Goal: Information Seeking & Learning: Check status

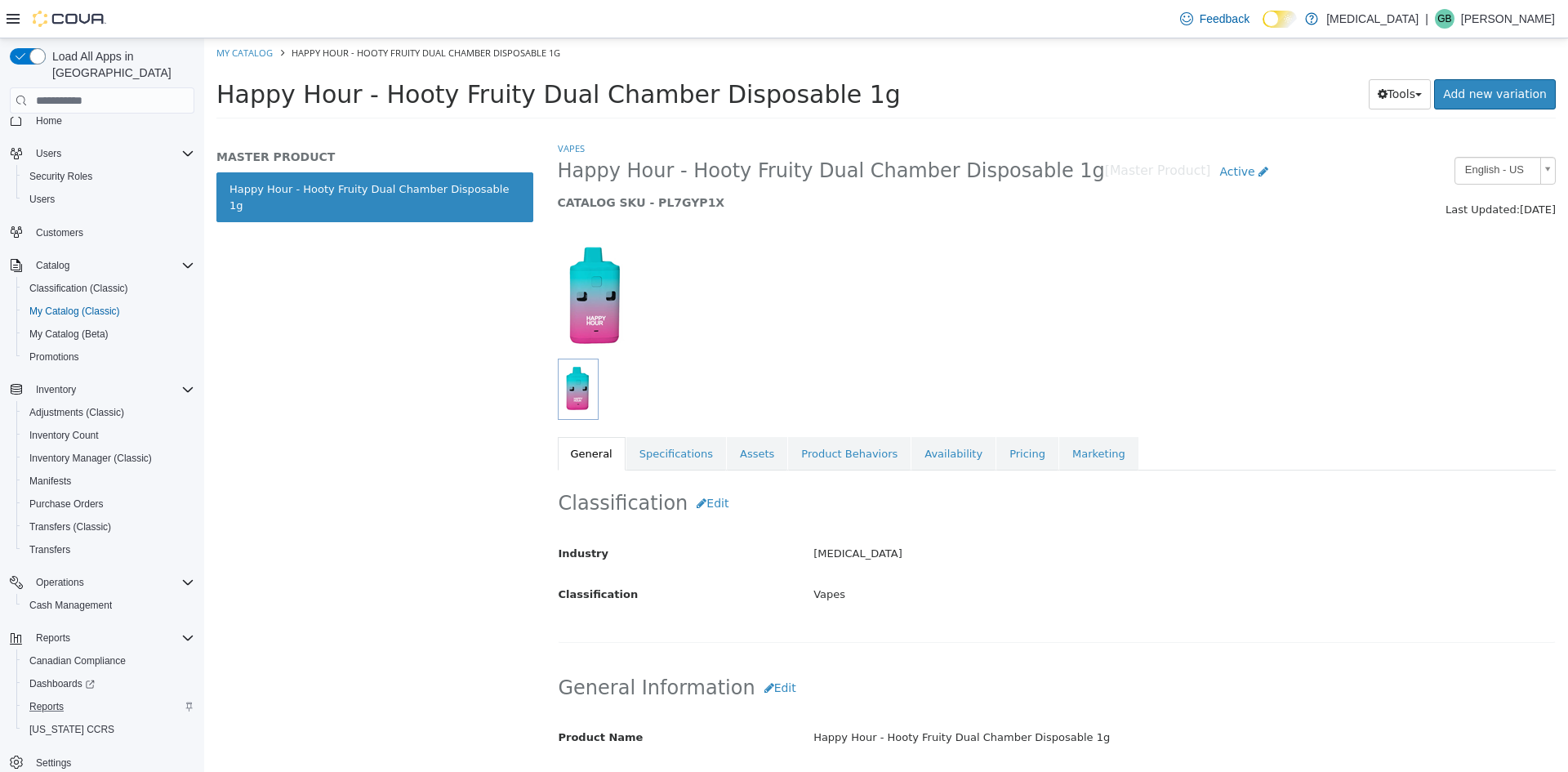
scroll to position [28, 0]
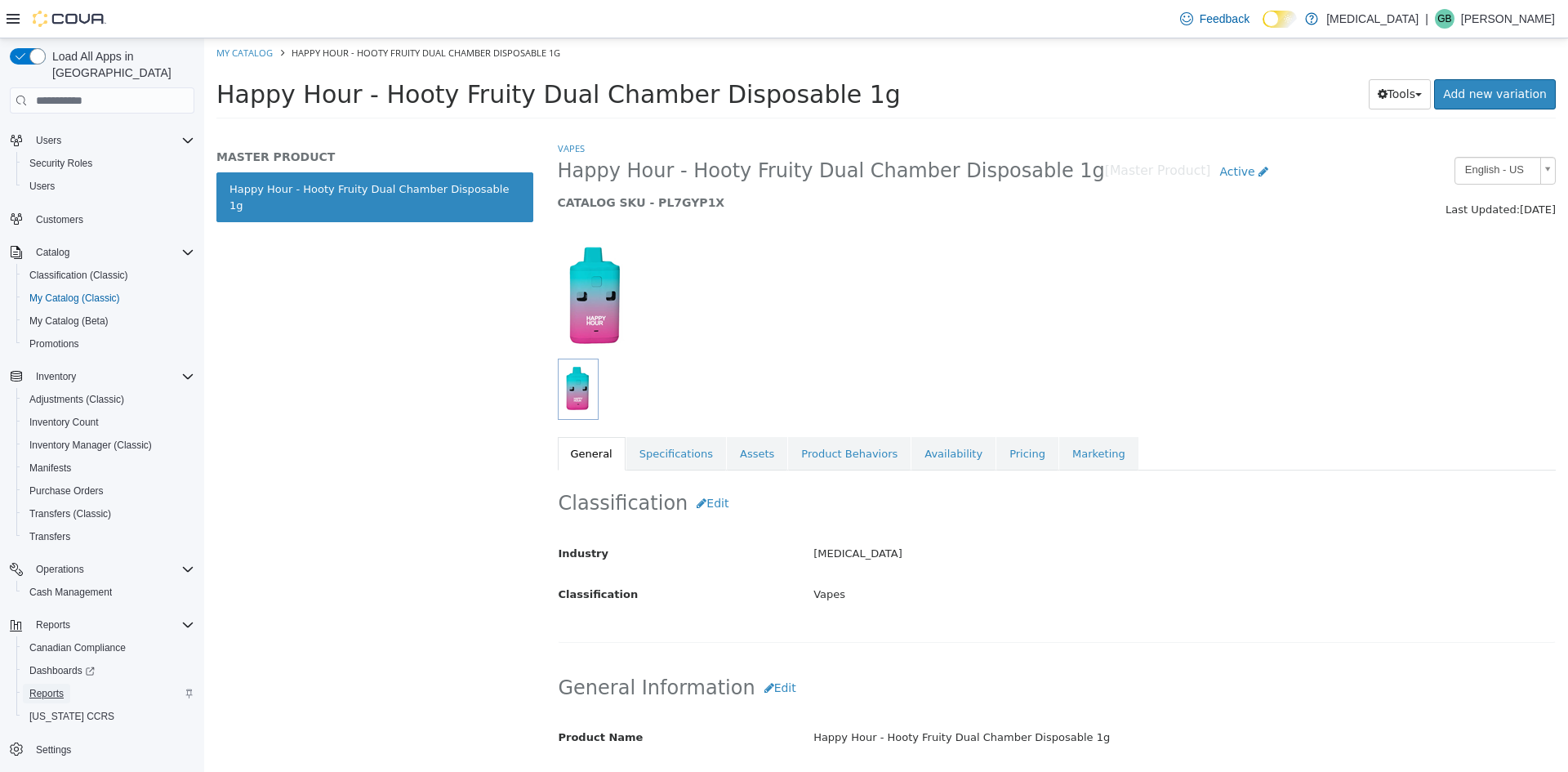
click at [60, 684] on span "Reports" at bounding box center [46, 694] width 34 height 20
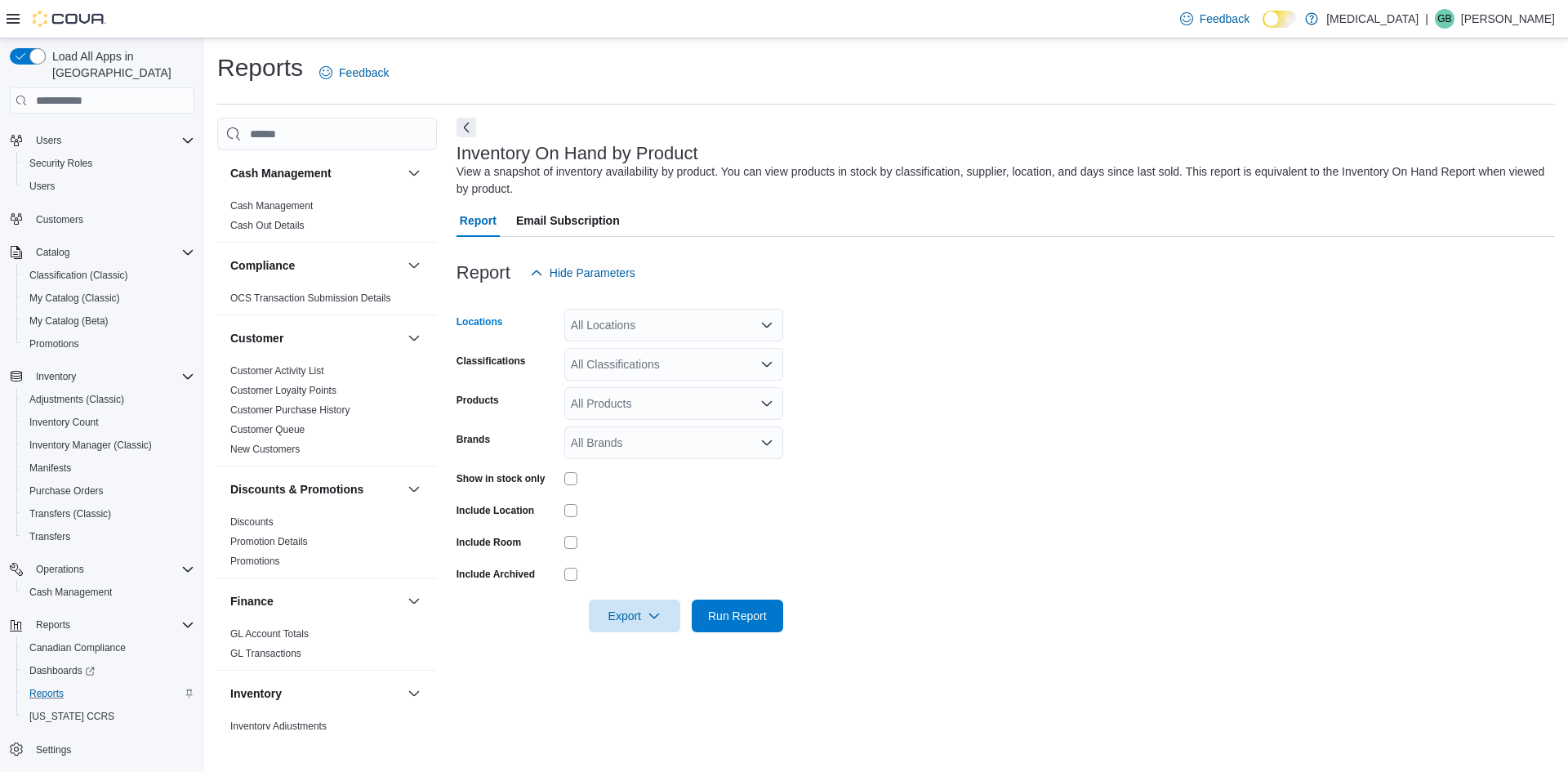
click at [679, 318] on div "All Locations" at bounding box center [673, 325] width 218 height 32
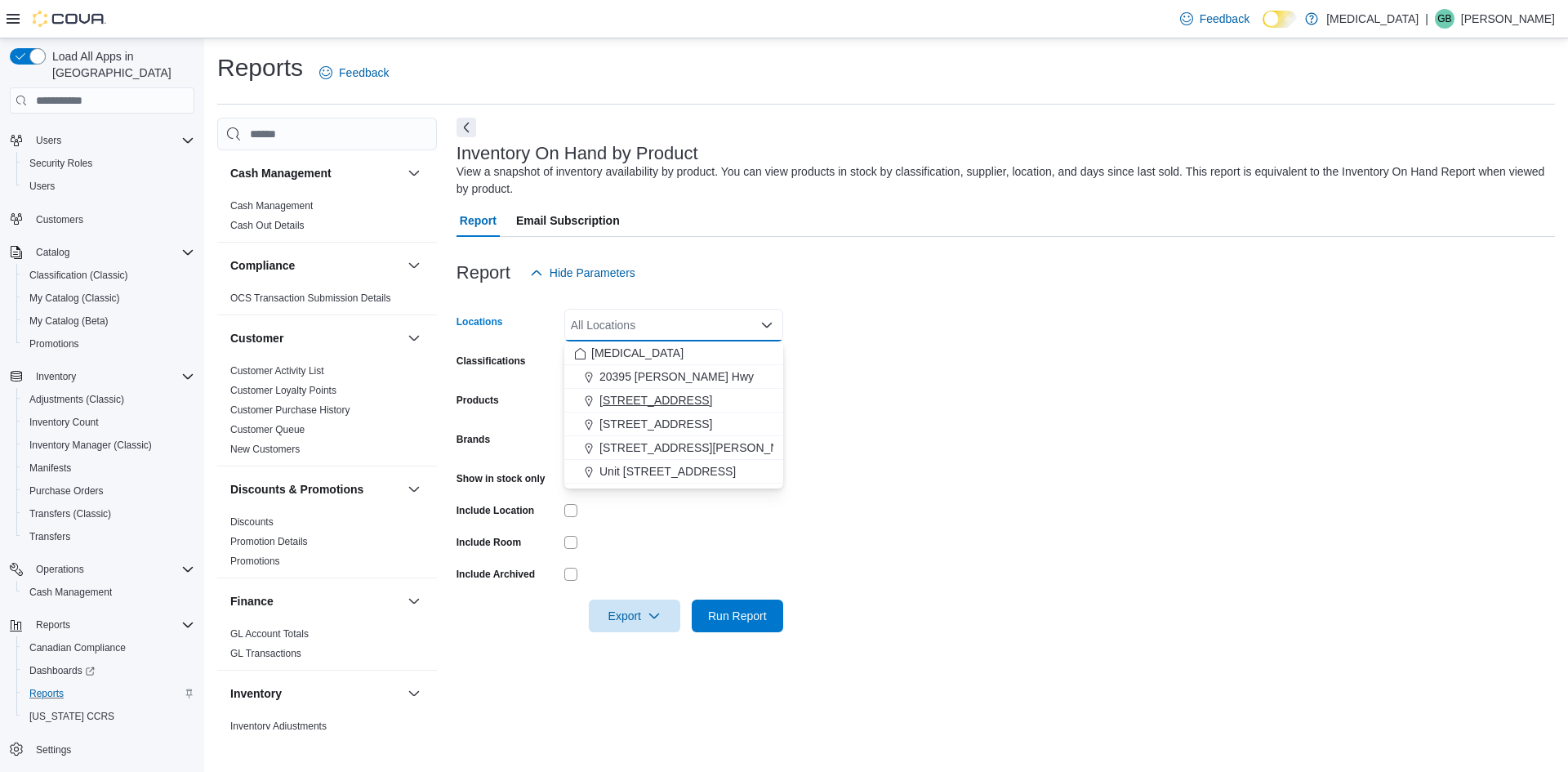
click at [685, 402] on span "[STREET_ADDRESS]" at bounding box center [656, 401] width 113 height 17
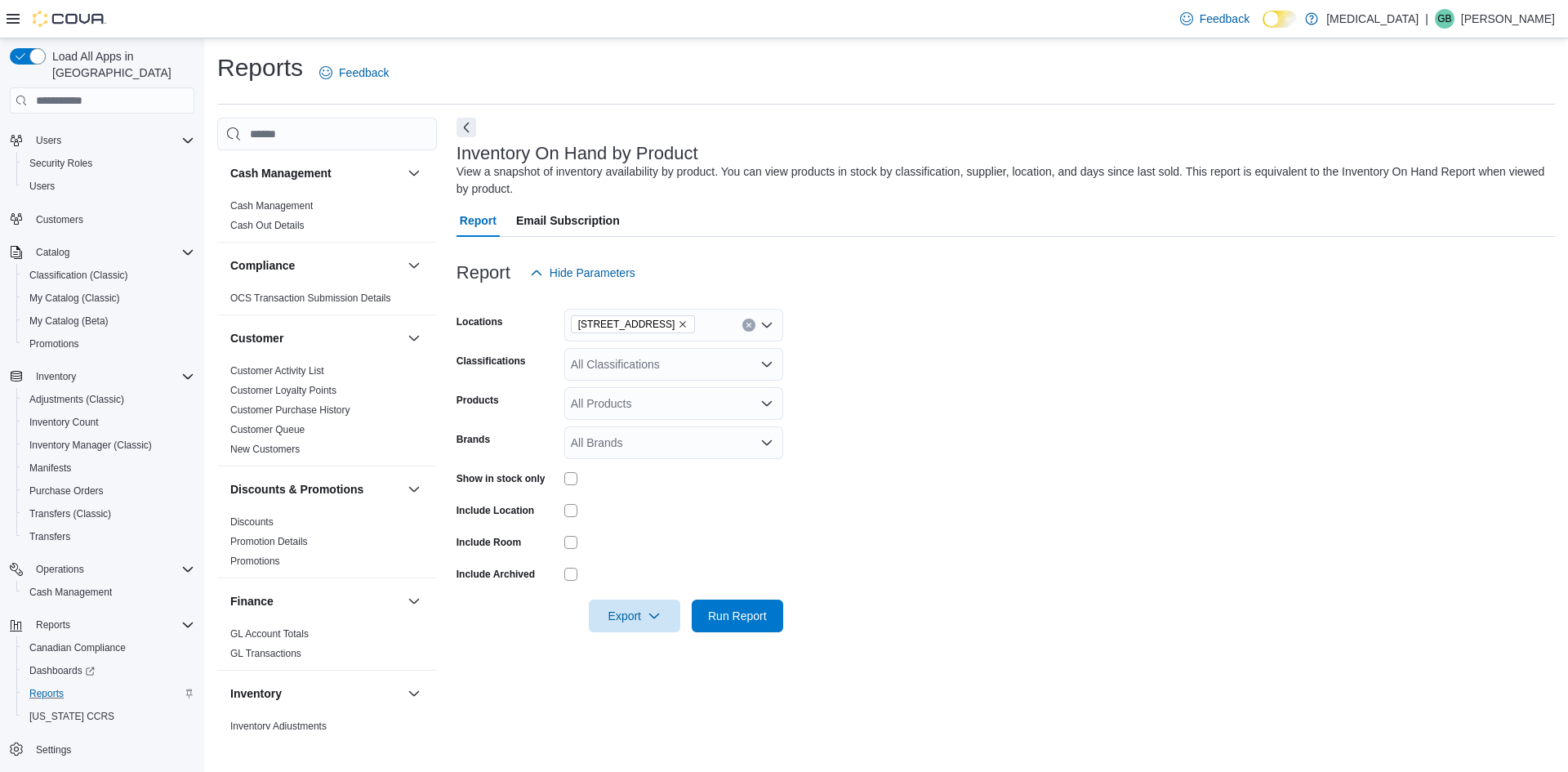
click at [1027, 492] on form "Locations [STREET_ADDRESS] Classifications All Classifications Products All Pro…" at bounding box center [1006, 460] width 1098 height 343
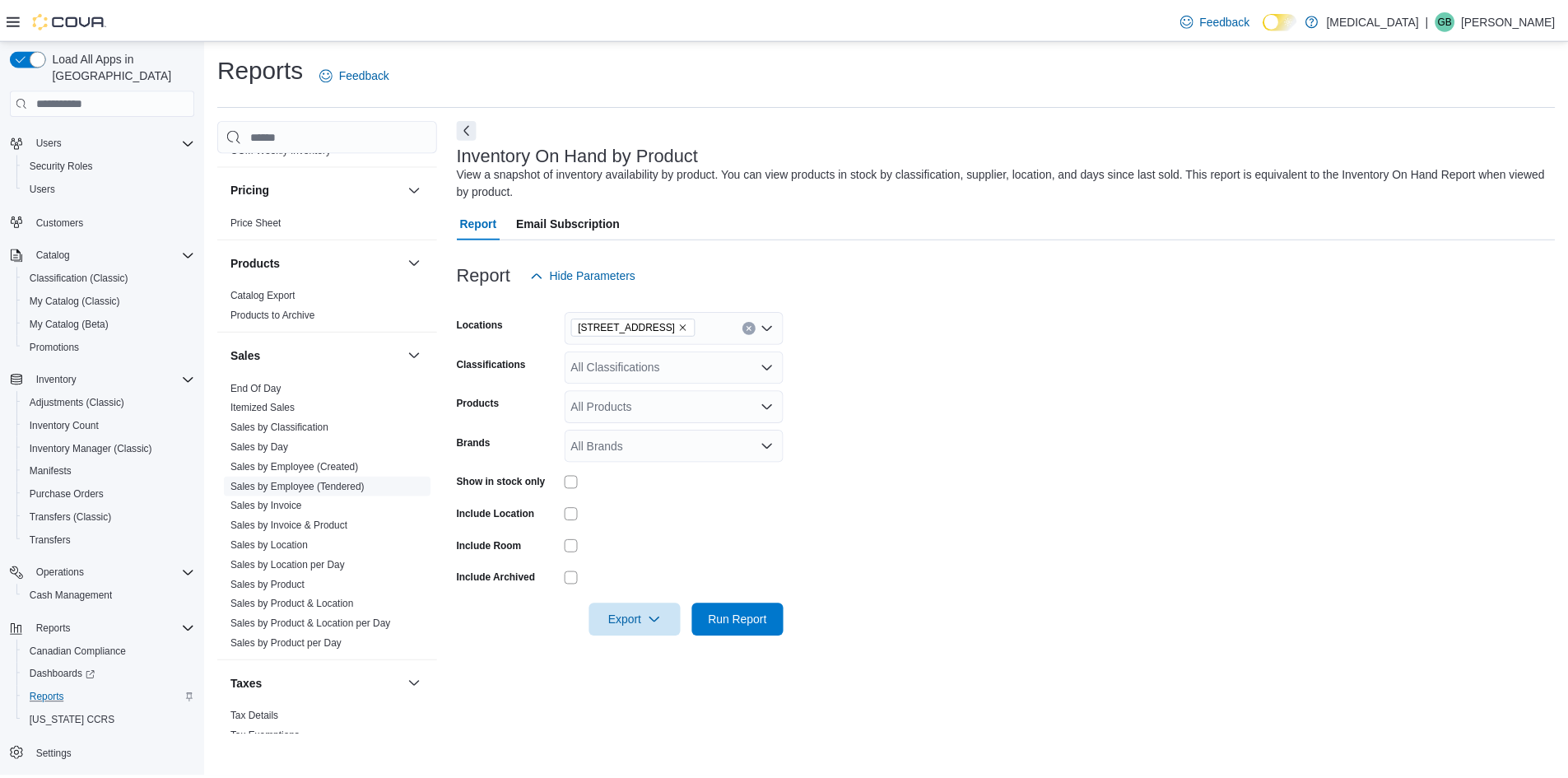
scroll to position [988, 0]
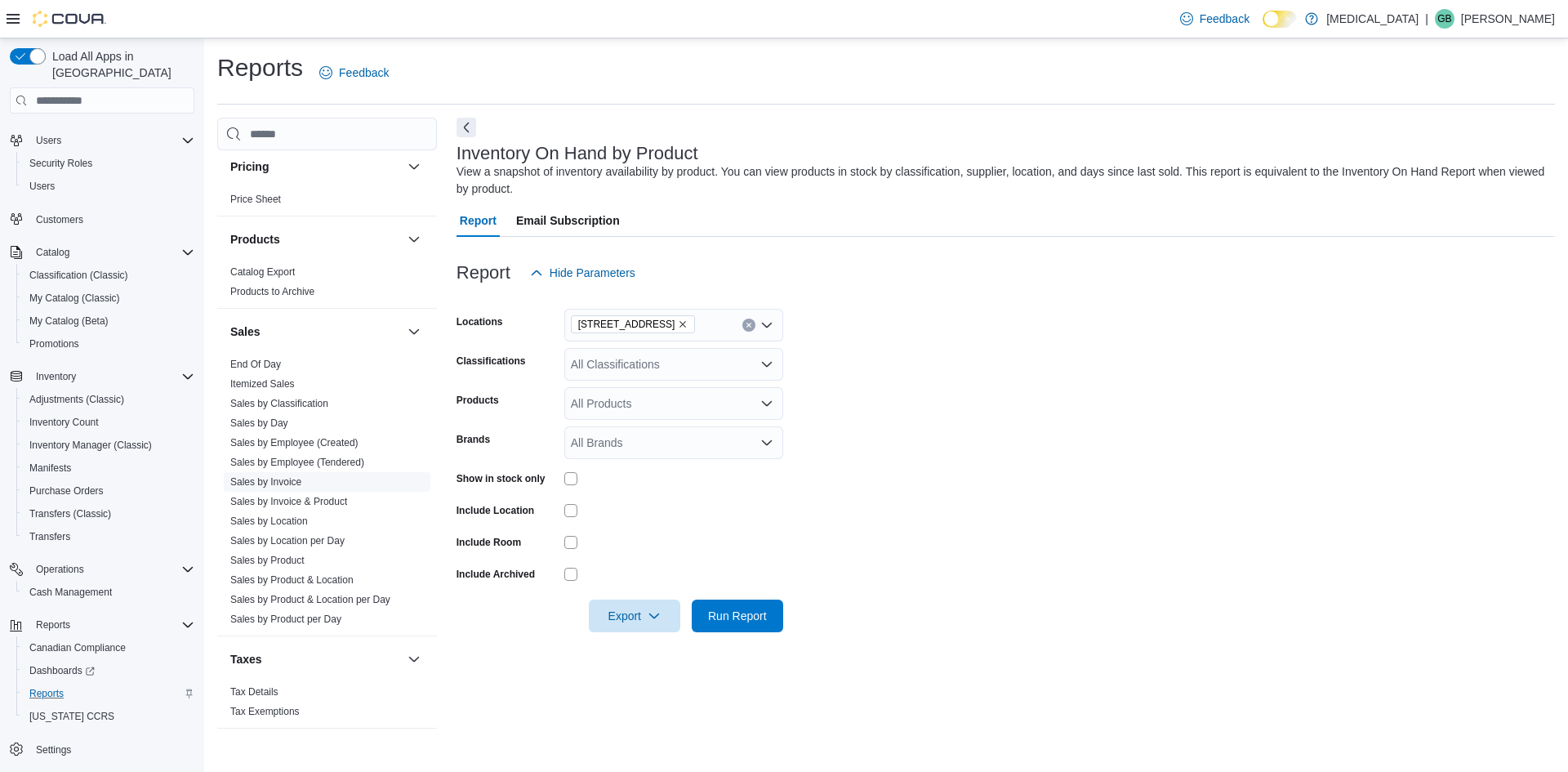
click at [293, 478] on link "Sales by Invoice" at bounding box center [266, 482] width 71 height 12
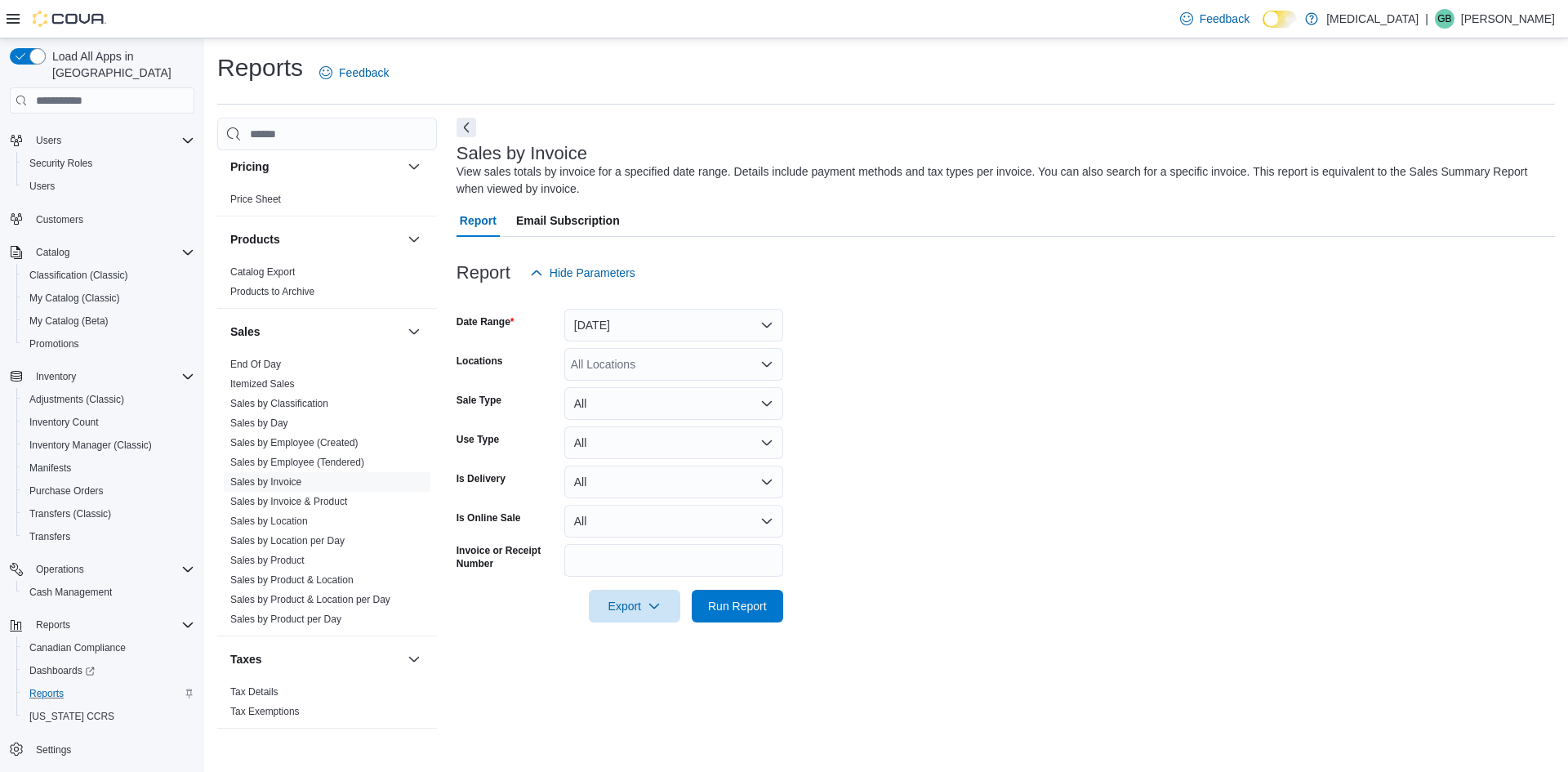
click at [669, 373] on div "All Locations" at bounding box center [673, 364] width 218 height 32
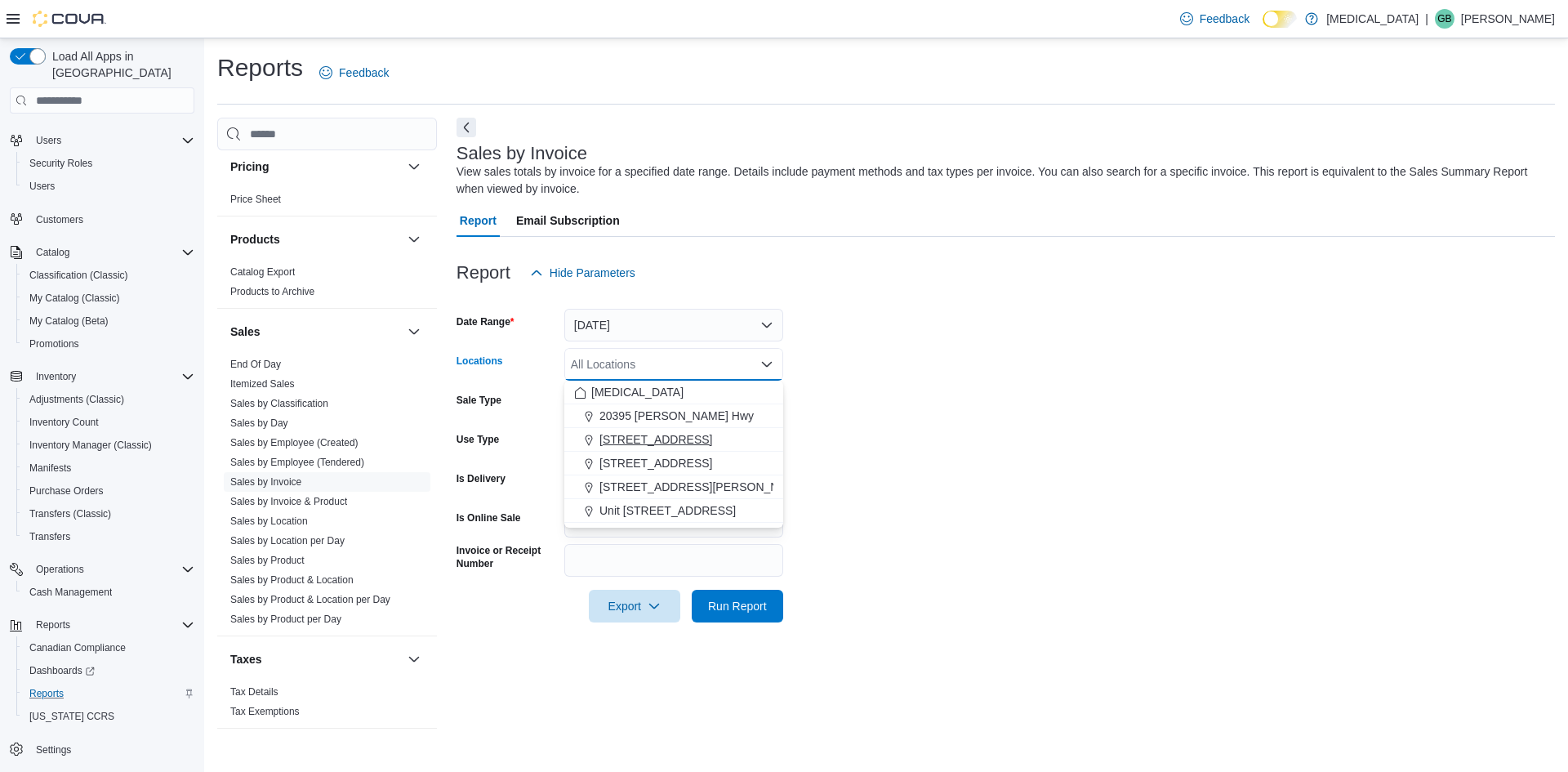
click at [666, 440] on span "[STREET_ADDRESS]" at bounding box center [656, 440] width 113 height 17
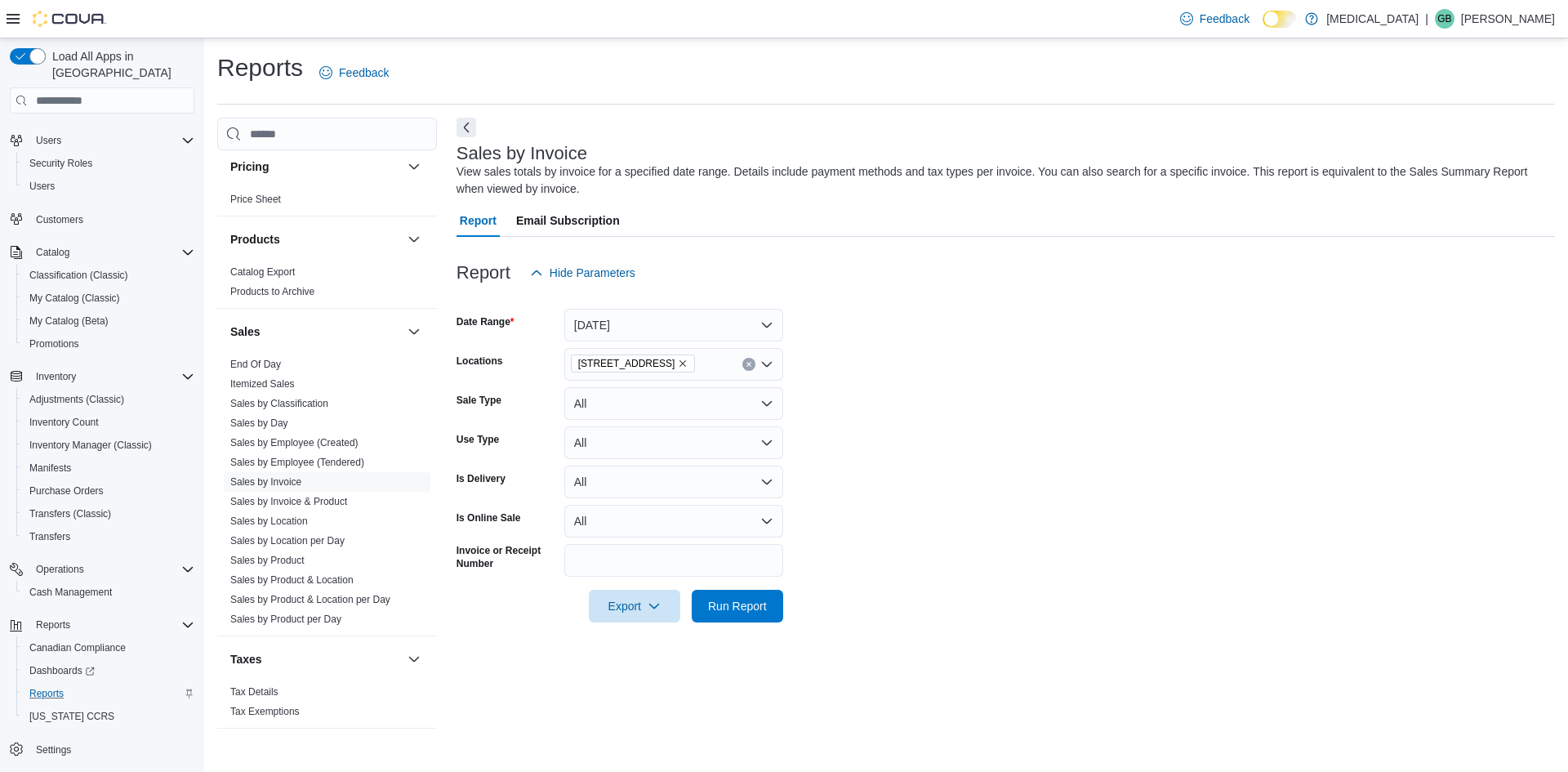
drag, startPoint x: 1243, startPoint y: 519, endPoint x: 1182, endPoint y: 519, distance: 61.0
click at [1241, 519] on form "Date Range [DATE] Locations [STREET_ADDRESS] Sale Type All Use Type All Is Deli…" at bounding box center [1006, 455] width 1098 height 333
click at [730, 608] on span "Run Report" at bounding box center [737, 606] width 59 height 17
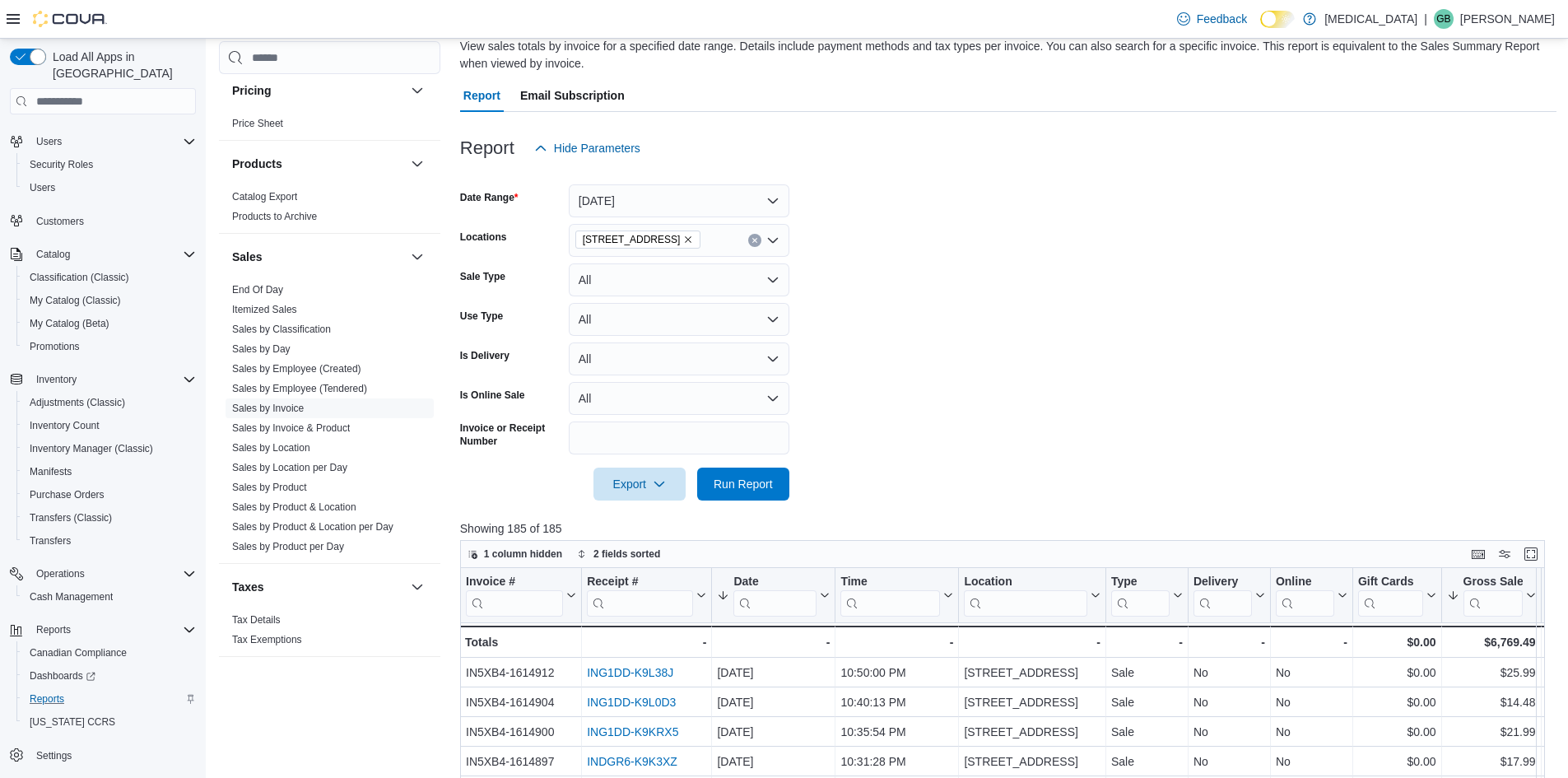
scroll to position [113, 0]
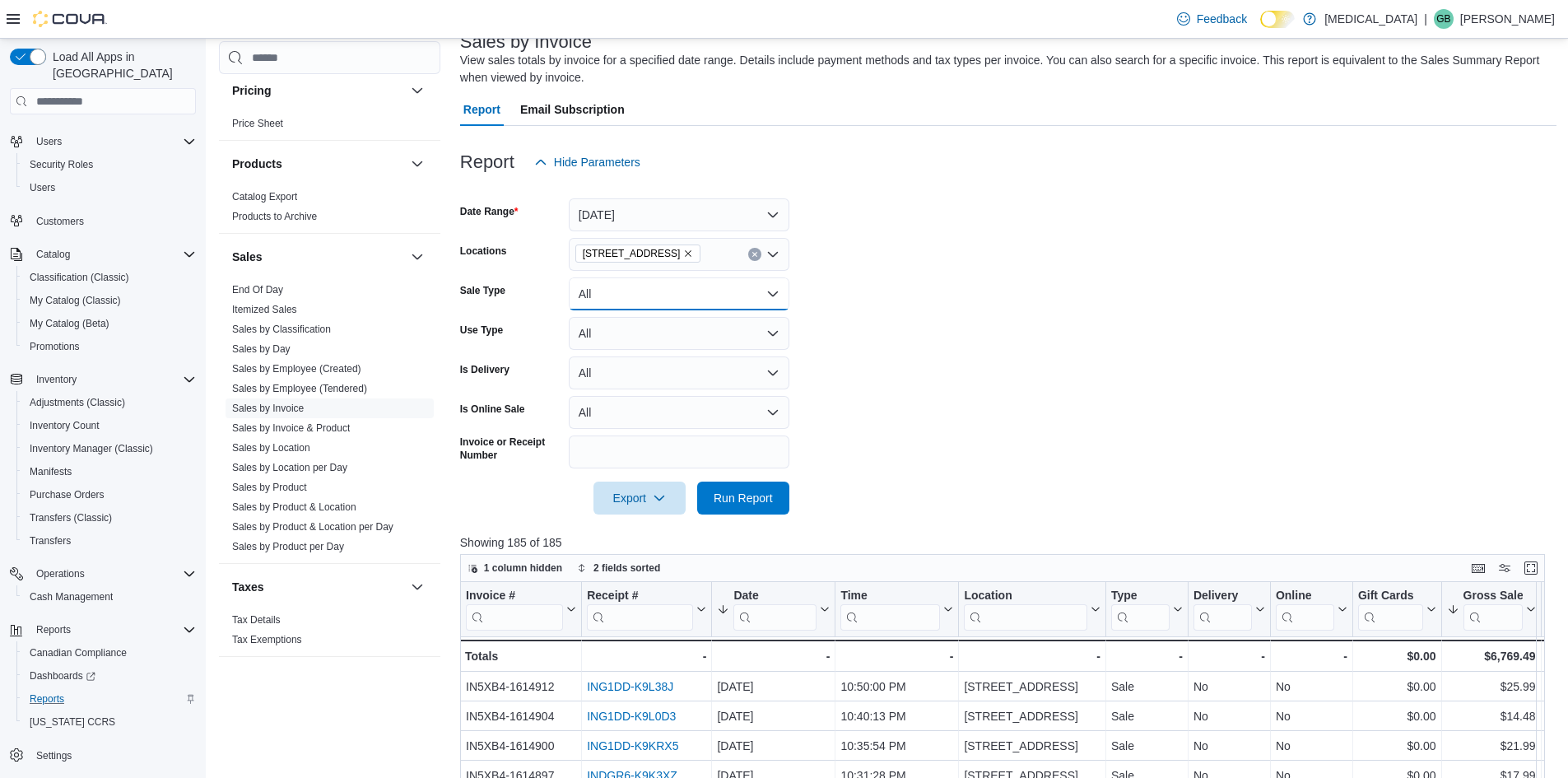
click at [605, 304] on button "All" at bounding box center [678, 293] width 220 height 33
click at [605, 301] on button "All" at bounding box center [678, 293] width 220 height 33
click at [584, 339] on button "All" at bounding box center [678, 333] width 220 height 33
click at [1185, 399] on form "Date Range [DATE] Locations [STREET_ADDRESS] Sale Type All Use Type All Is Deli…" at bounding box center [1009, 346] width 1097 height 336
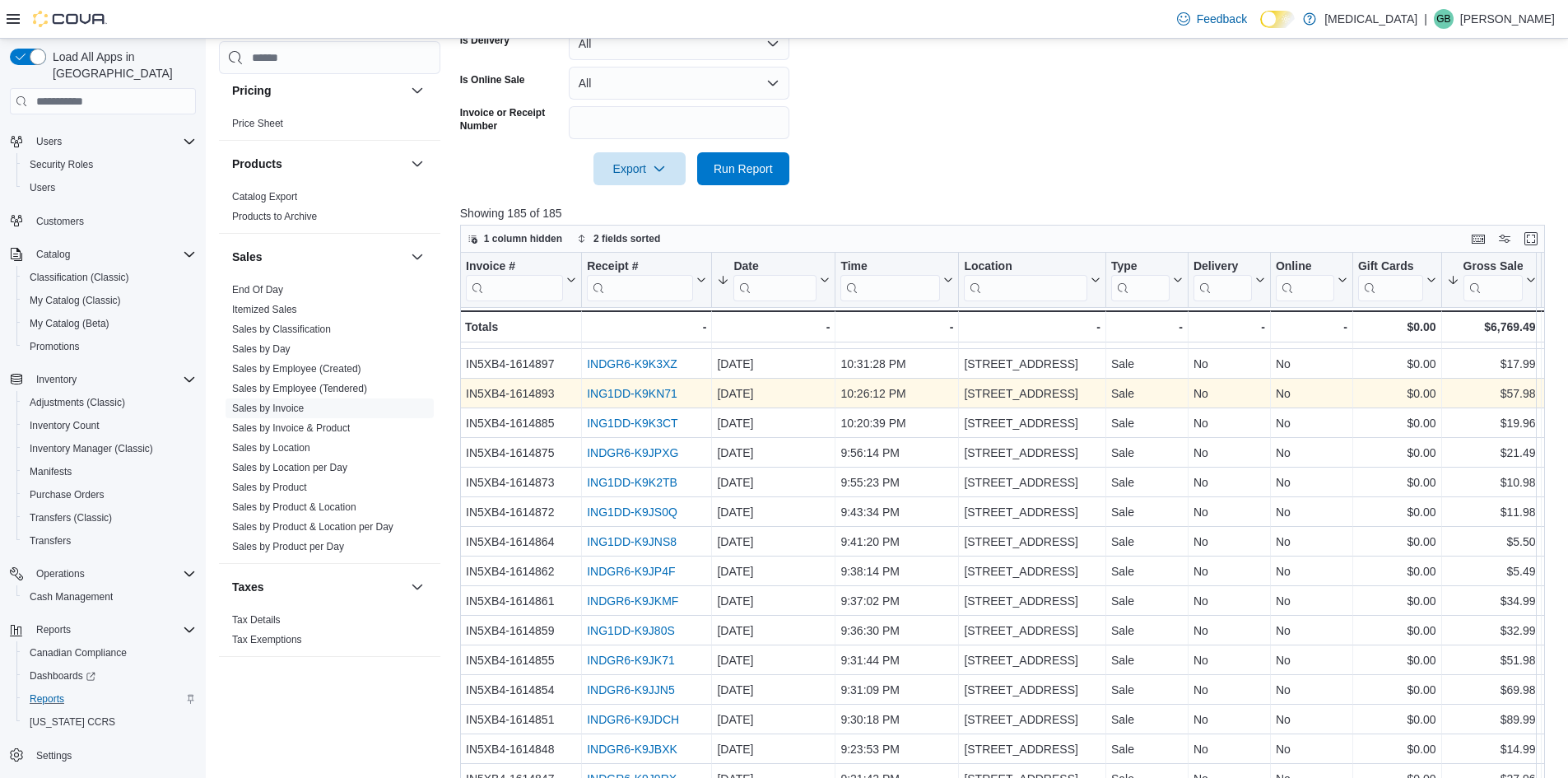
scroll to position [165, 0]
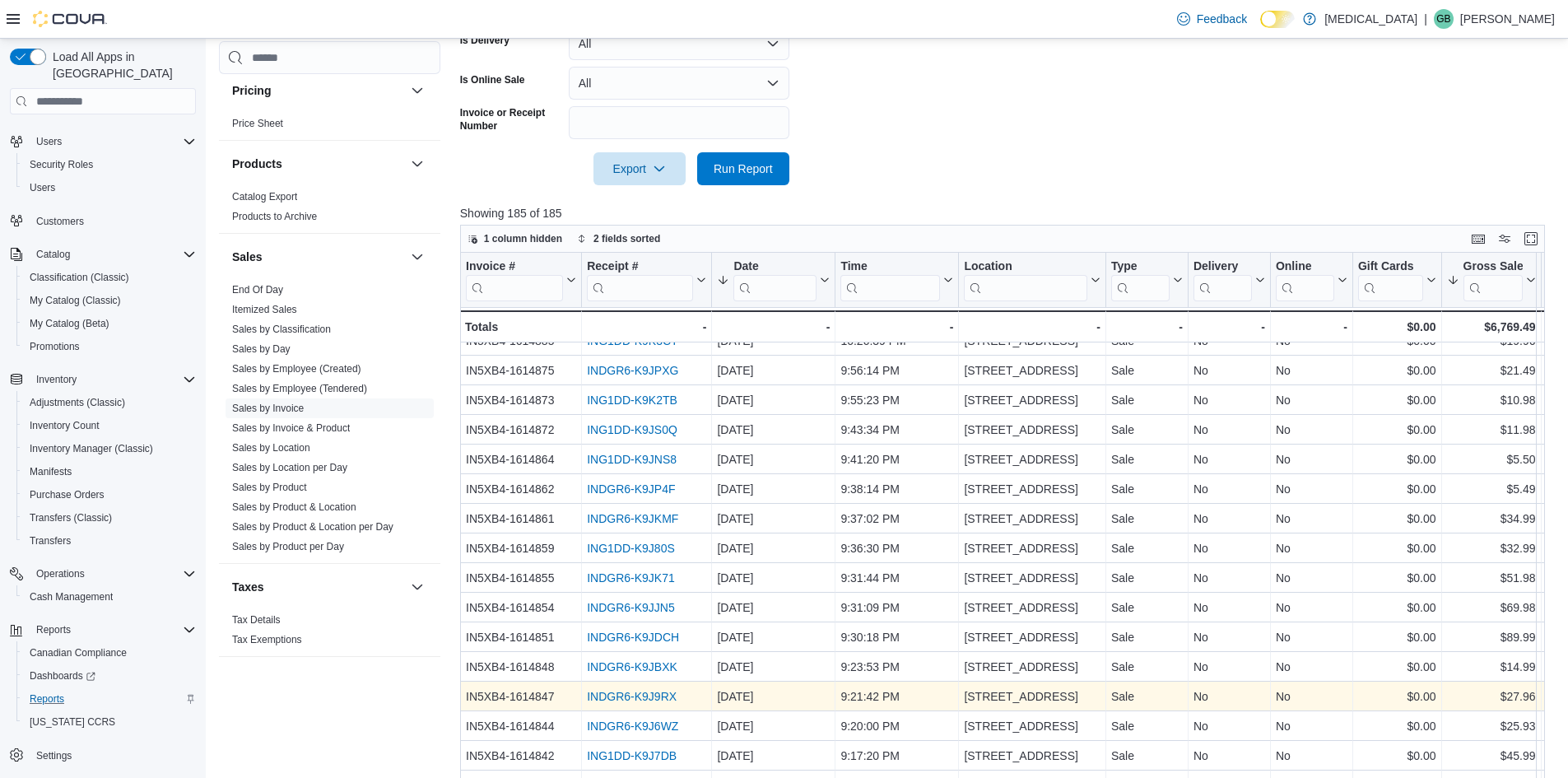
click at [622, 693] on link "INDGR6-K9J9RX" at bounding box center [631, 697] width 90 height 13
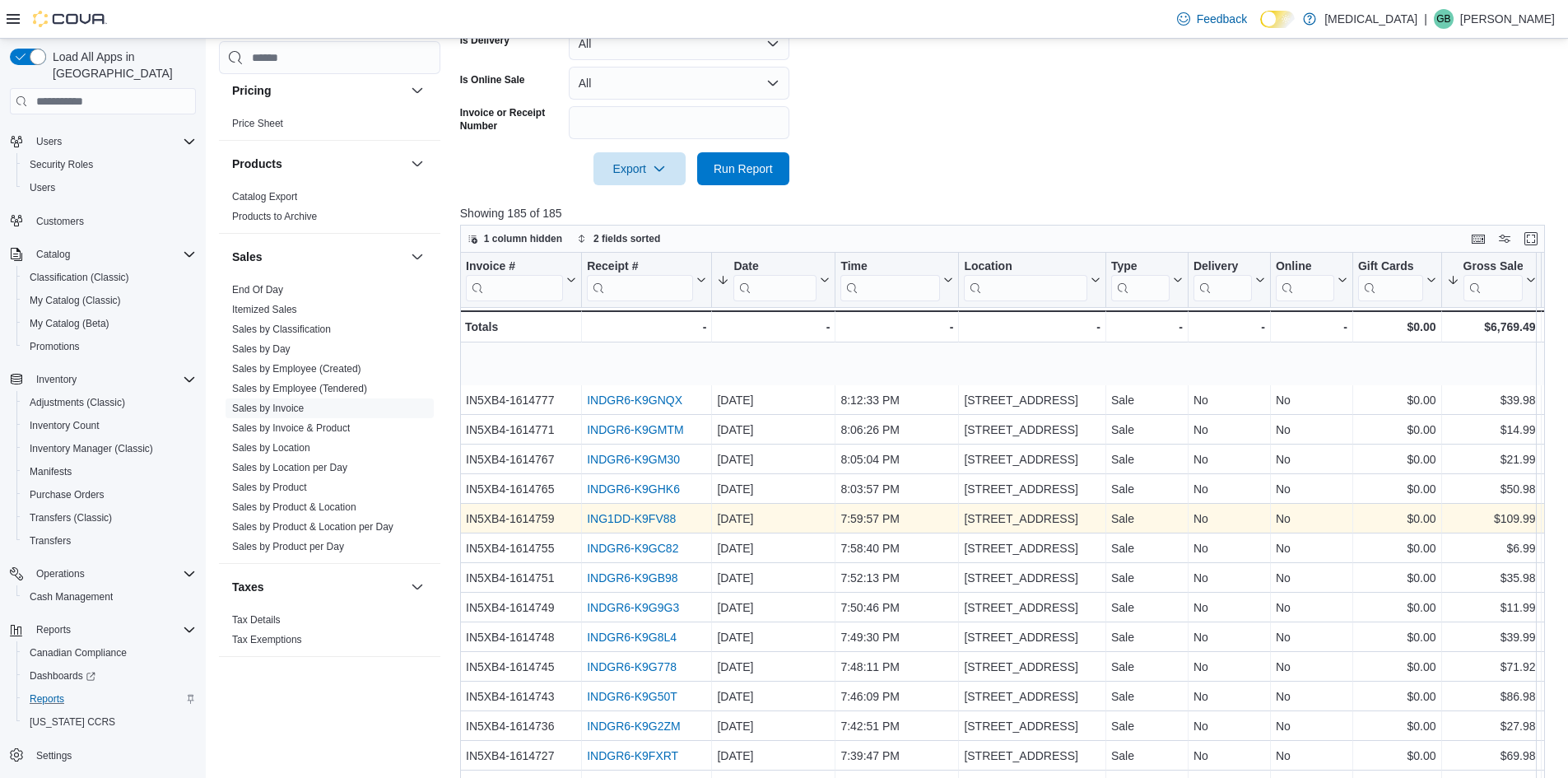
scroll to position [988, 0]
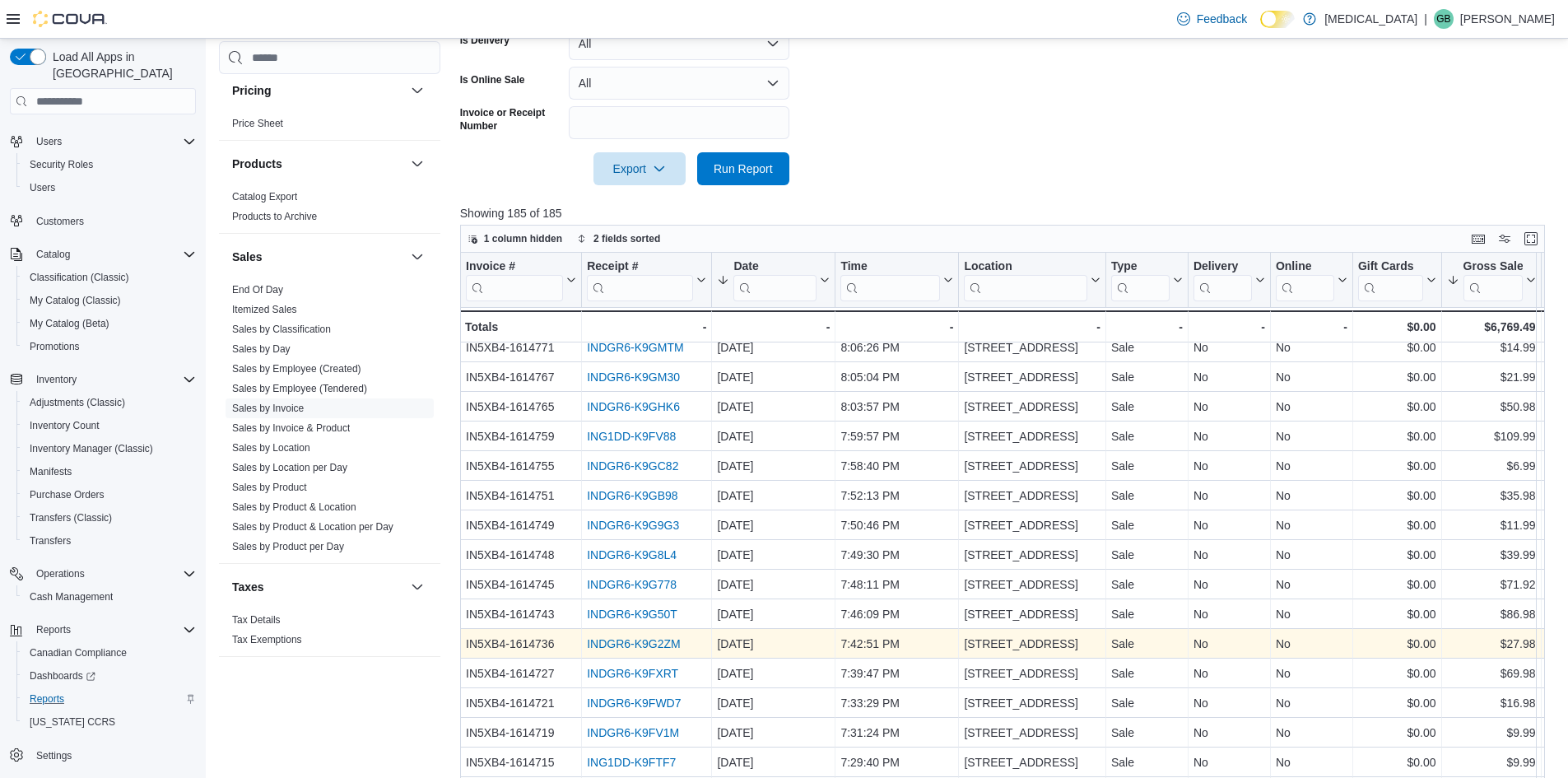
click at [636, 643] on link "INDGR6-K9G2ZM" at bounding box center [634, 644] width 94 height 13
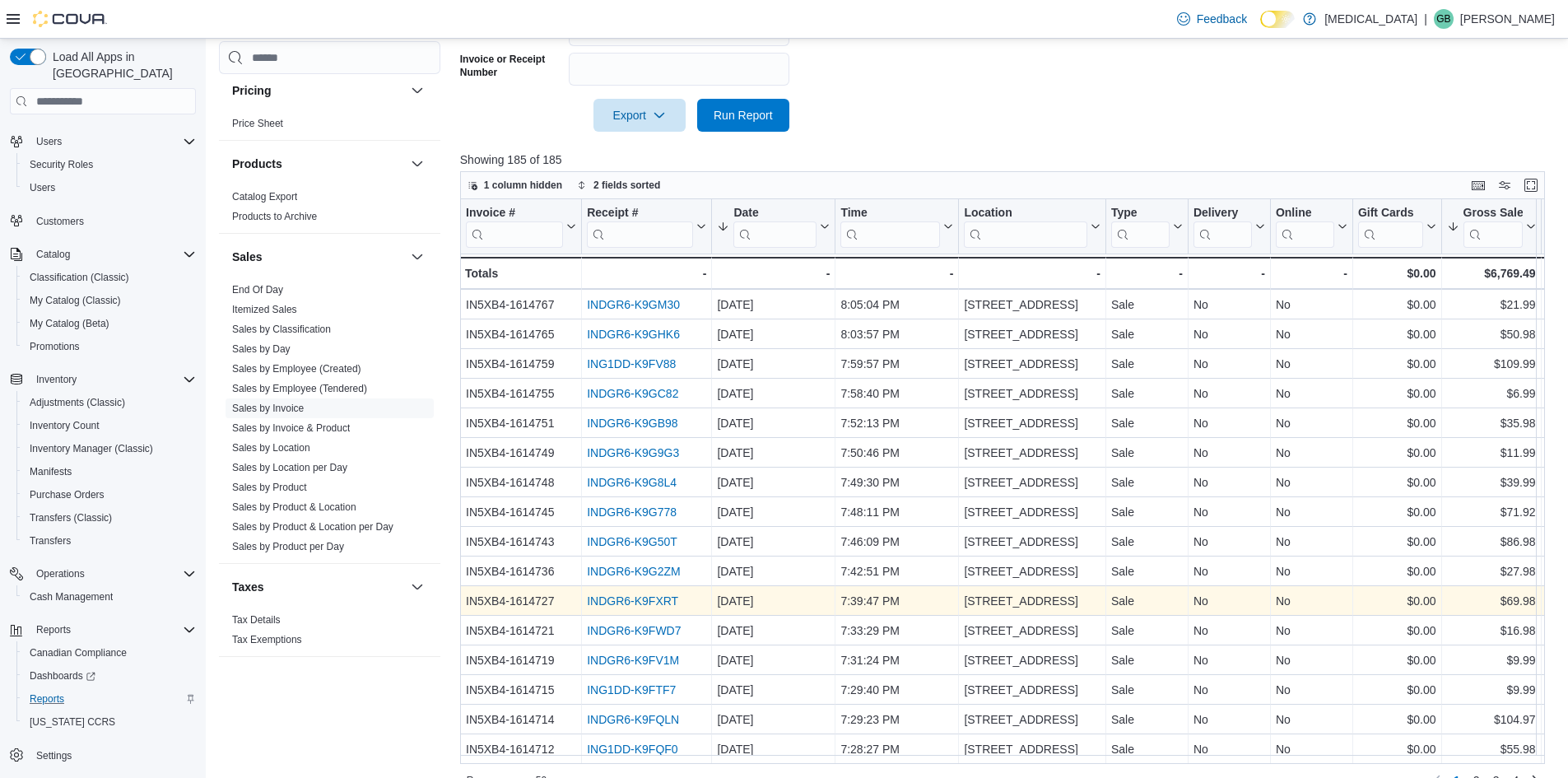
scroll to position [524, 0]
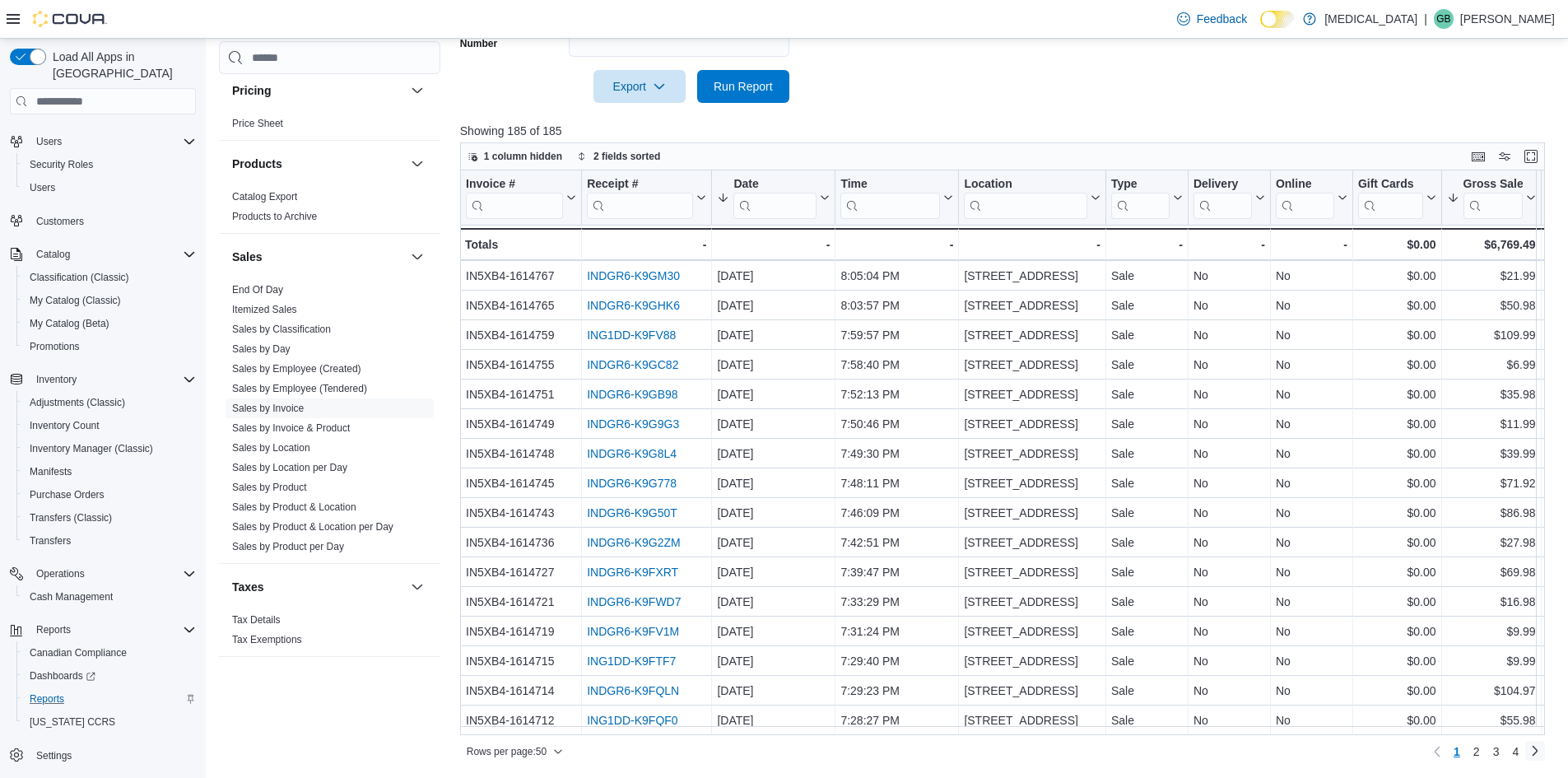
click at [1545, 752] on link "Next page" at bounding box center [1535, 751] width 20 height 20
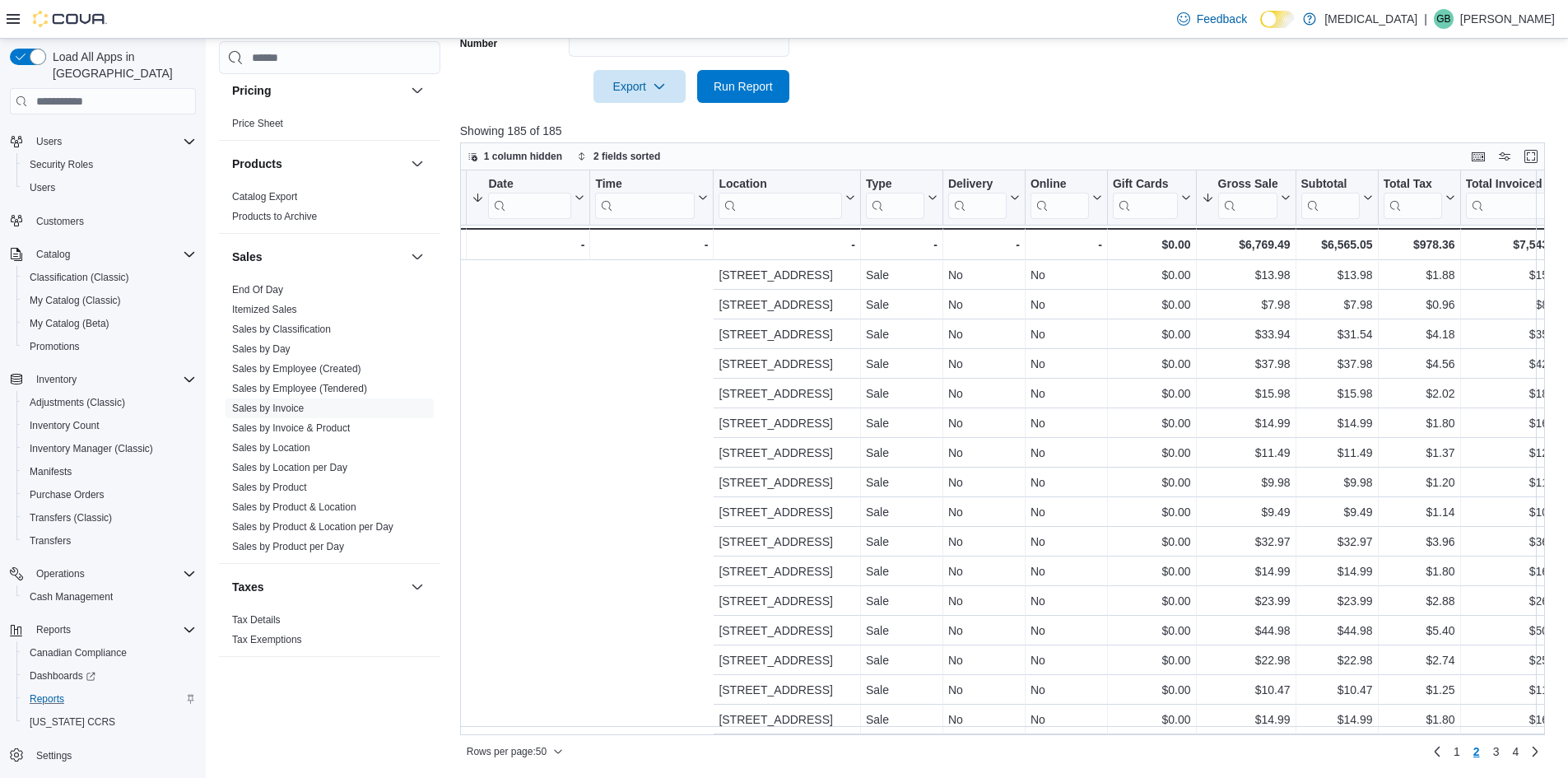
scroll to position [0, 734]
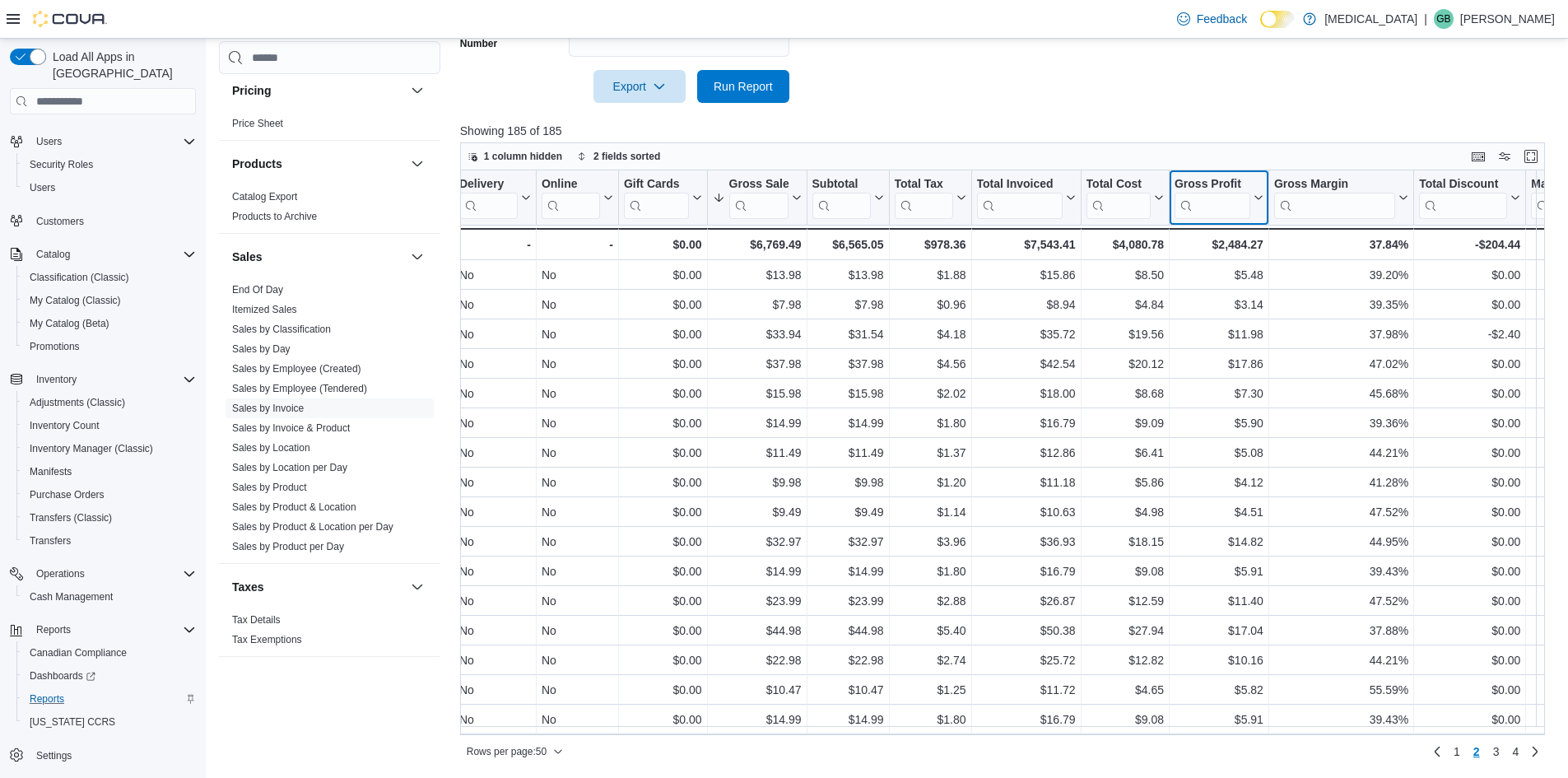
click at [1257, 188] on button "Gross Profit" at bounding box center [1219, 198] width 89 height 42
click at [1231, 277] on span "Sort High-Low" at bounding box center [1230, 281] width 63 height 13
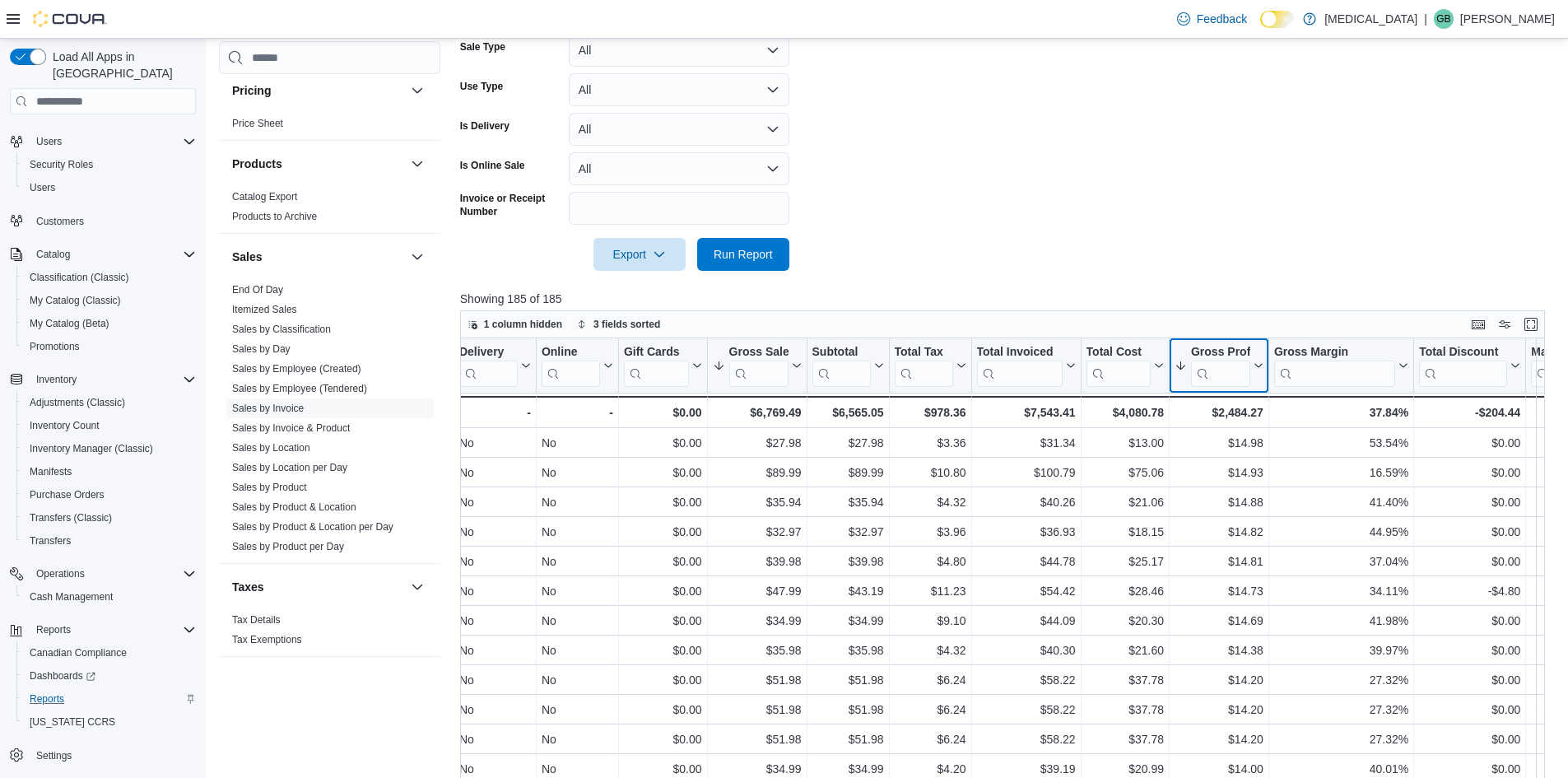
scroll to position [329, 0]
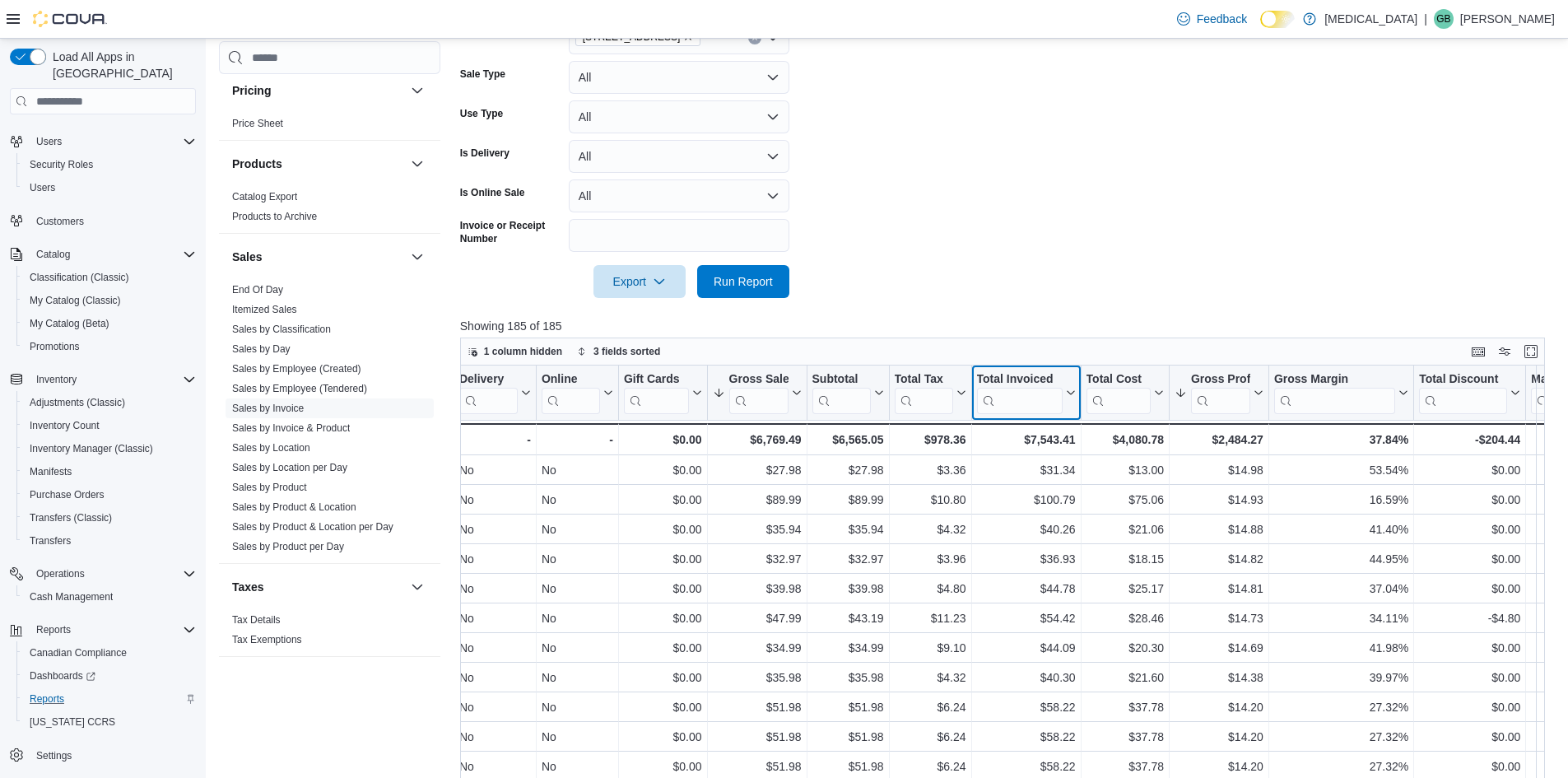
click at [1009, 408] on input "search" at bounding box center [1019, 400] width 85 height 26
click at [1073, 394] on div at bounding box center [1080, 393] width 13 height 54
click at [1067, 394] on icon at bounding box center [1068, 393] width 13 height 10
click at [1037, 451] on span "Sort Low-High" at bounding box center [1036, 456] width 63 height 13
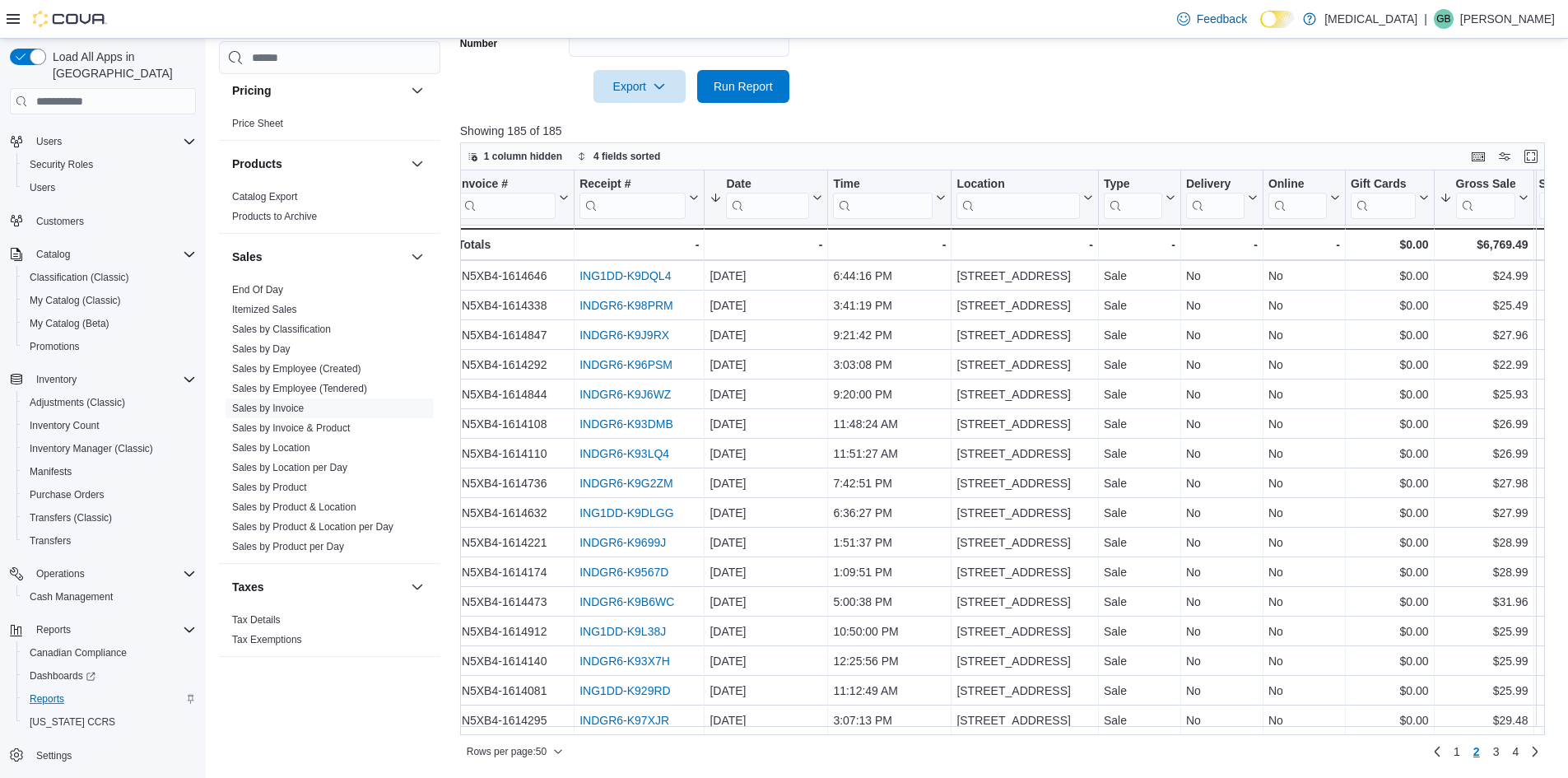
scroll to position [1015, 0]
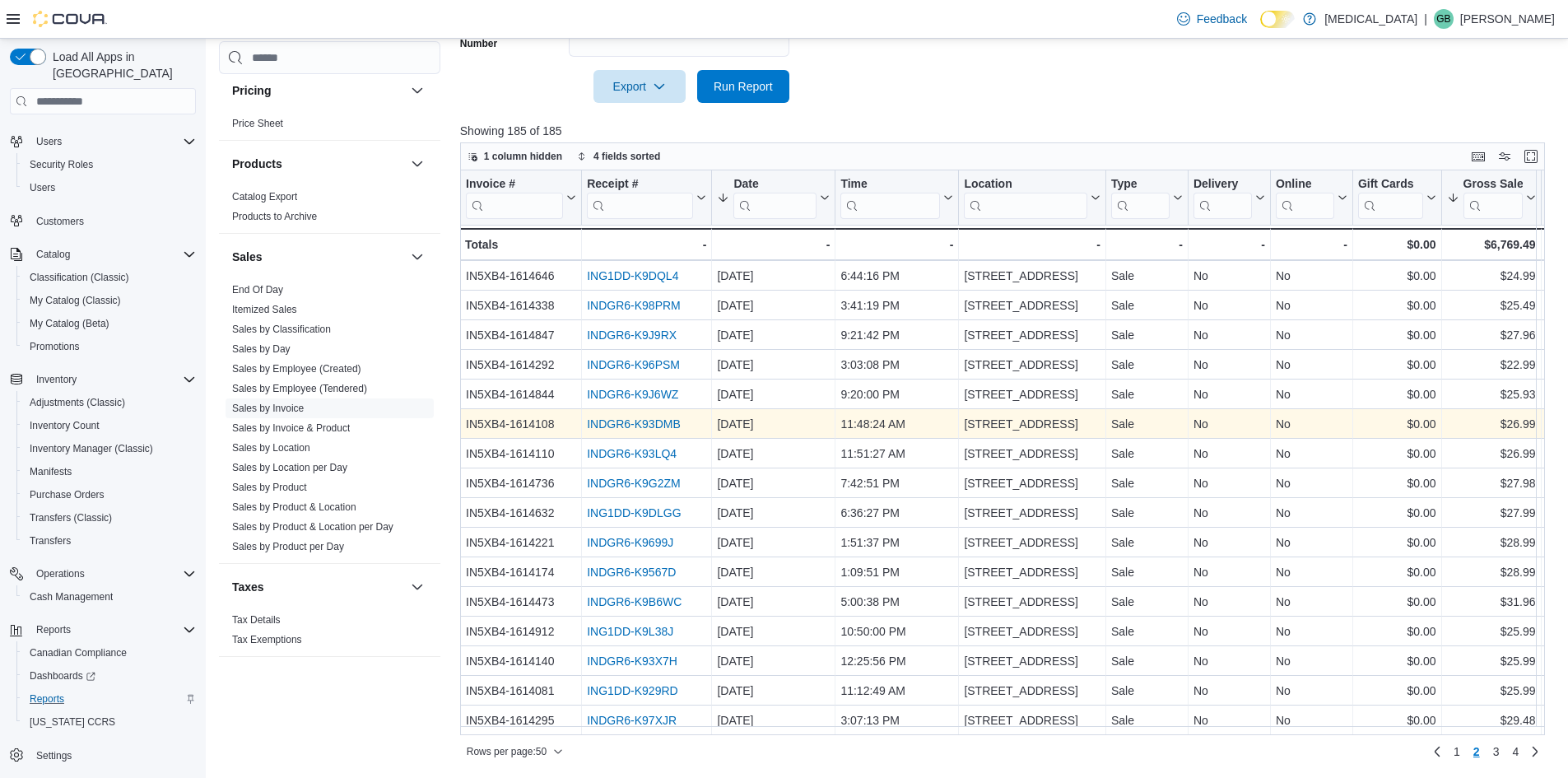
click at [629, 419] on link "INDGR6-K93DMB" at bounding box center [634, 424] width 94 height 13
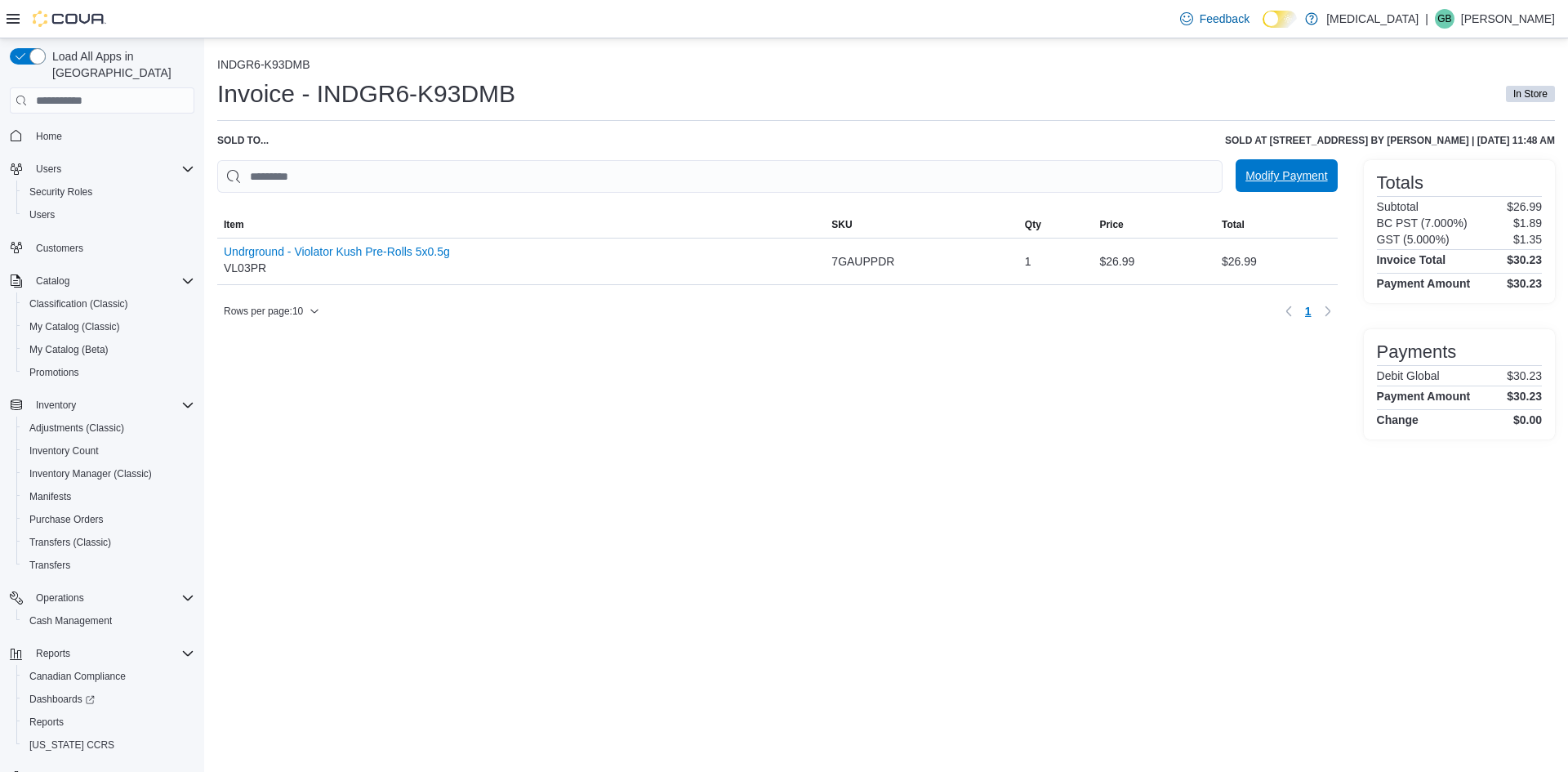
click at [1279, 179] on span "Modify Payment" at bounding box center [1286, 176] width 81 height 17
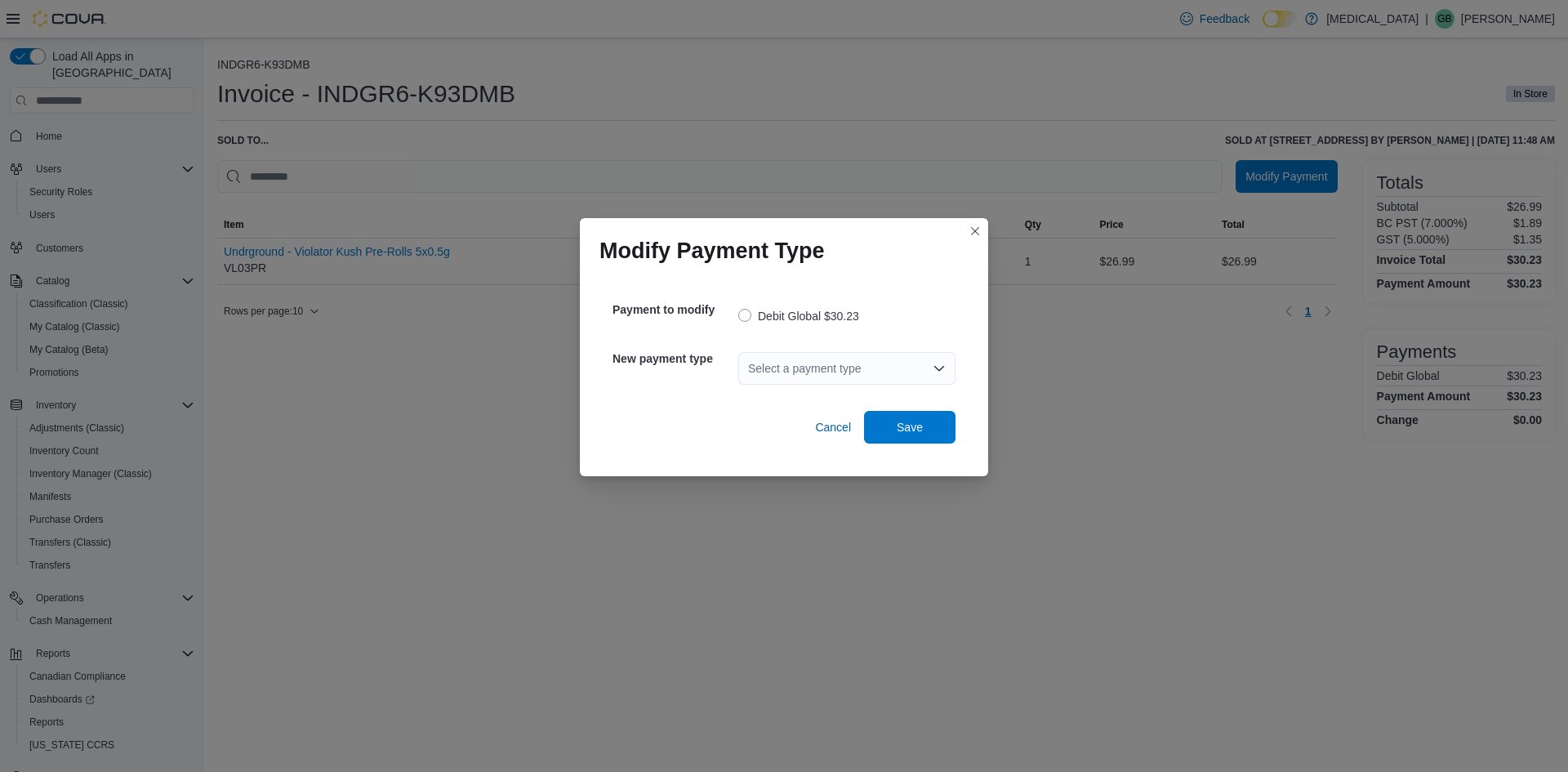
click at [805, 378] on div "Select a payment type" at bounding box center [847, 368] width 218 height 32
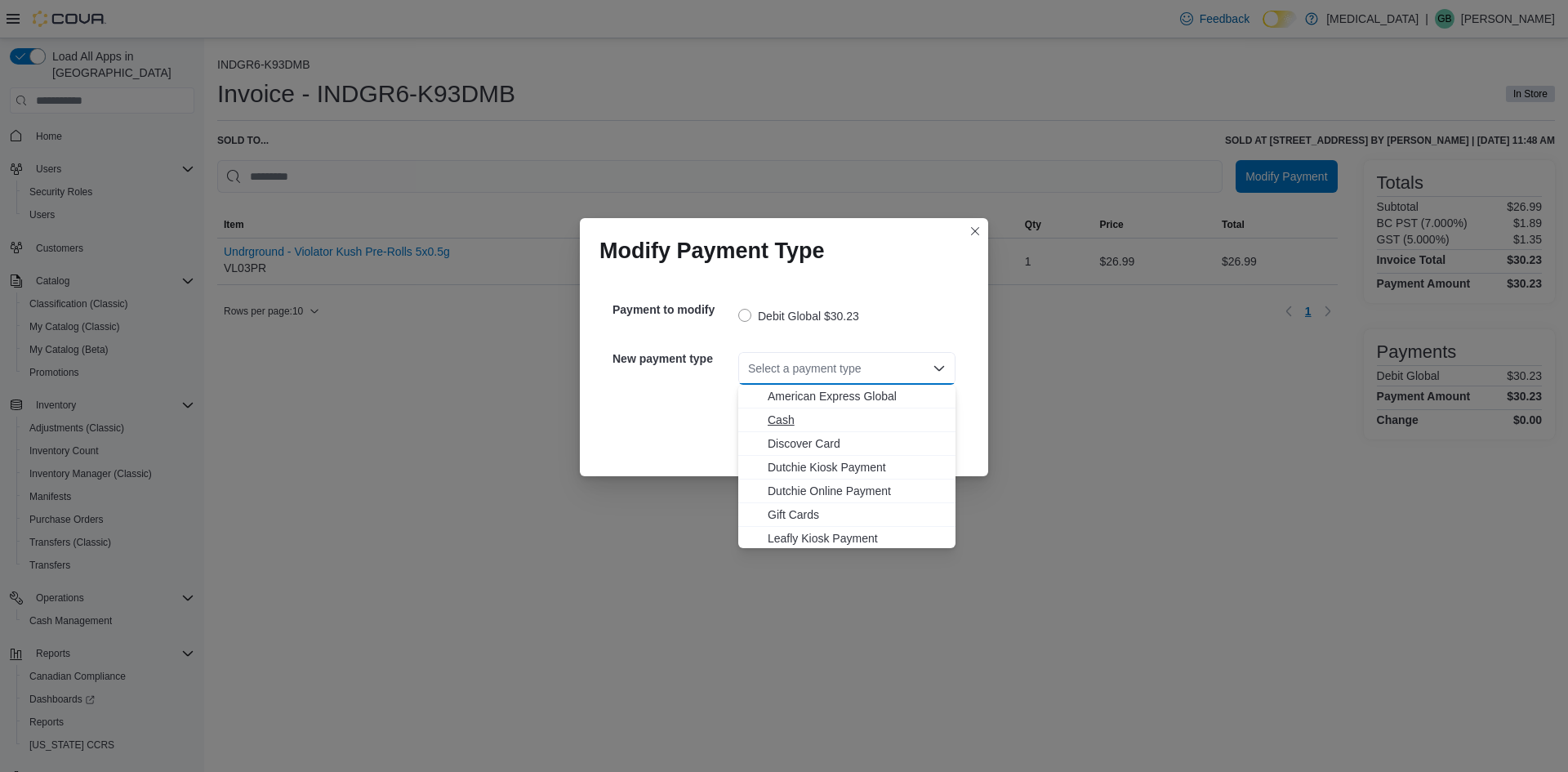
click at [780, 418] on span "Cash" at bounding box center [856, 420] width 178 height 17
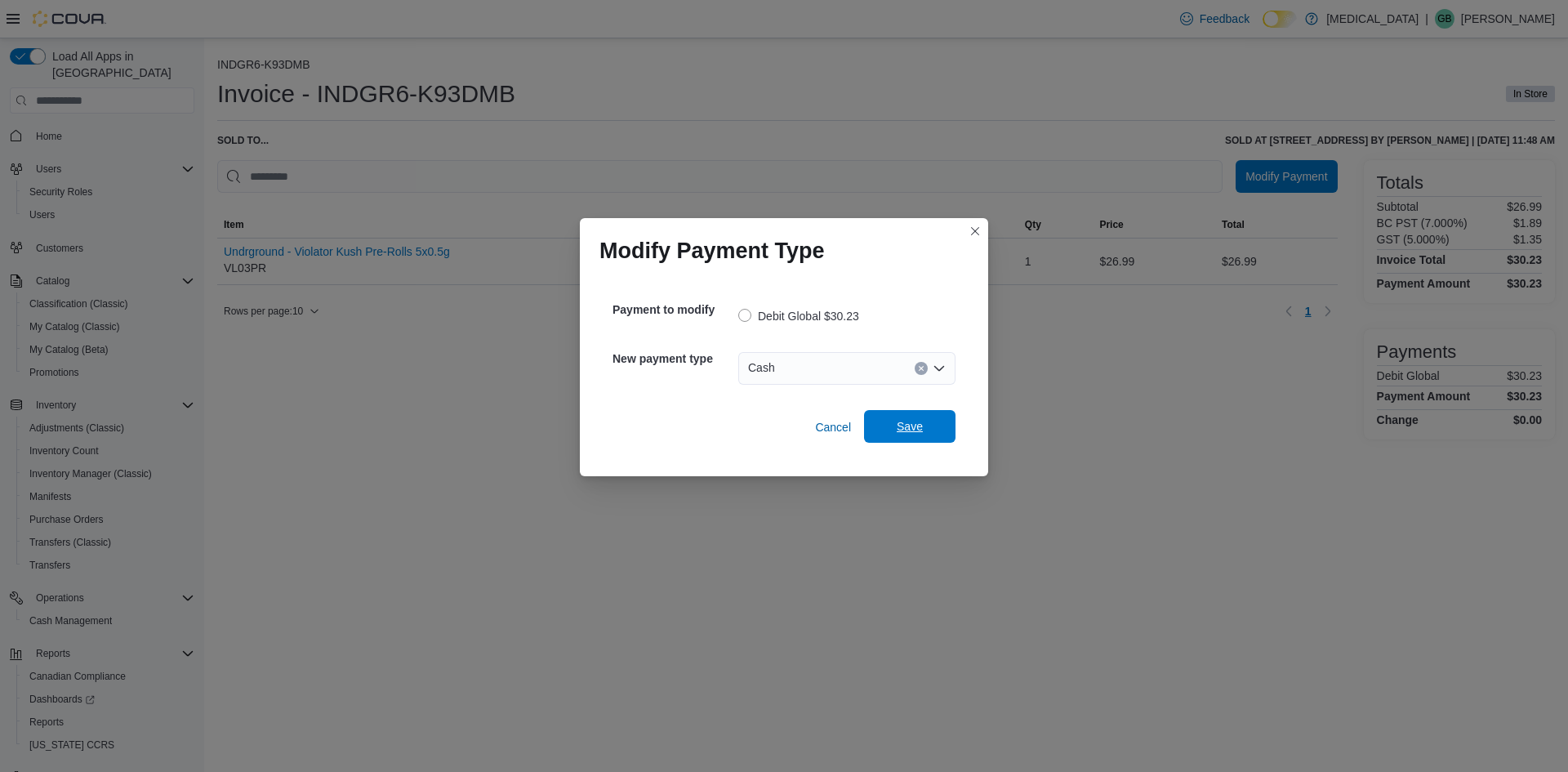
click at [924, 430] on span "Save" at bounding box center [909, 426] width 72 height 32
